Goal: Task Accomplishment & Management: Complete application form

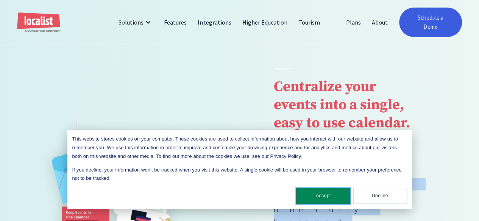
drag, startPoint x: 0, startPoint y: 0, endPoint x: 322, endPoint y: 194, distance: 376.3
click at [322, 194] on button "Accept" at bounding box center [323, 196] width 54 height 16
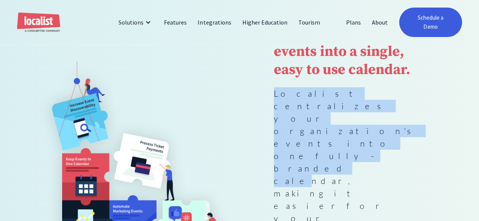
scroll to position [104, 0]
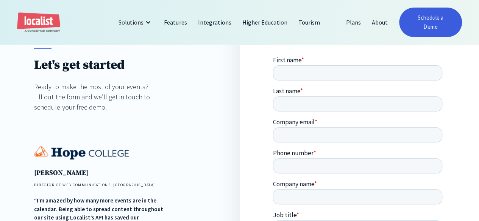
scroll to position [103, 0]
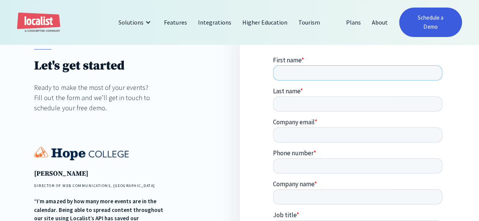
click at [321, 75] on input "First name *" at bounding box center [357, 72] width 169 height 15
type input "The"
type input "Toli"
type input "09257048198"
type input "The Wedding Toli"
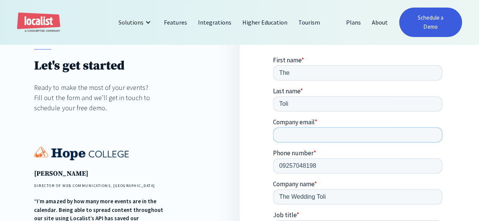
click at [325, 127] on input "Company email *" at bounding box center [357, 134] width 169 height 15
type input "info@theweddingtoli.com"
